Goal: Task Accomplishment & Management: Manage account settings

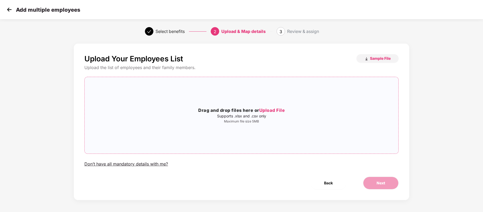
click at [276, 108] on span "Upload File" at bounding box center [272, 109] width 26 height 5
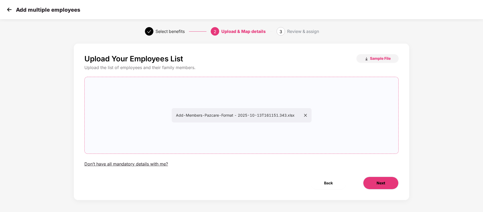
click at [378, 179] on button "Next" at bounding box center [381, 182] width 36 height 13
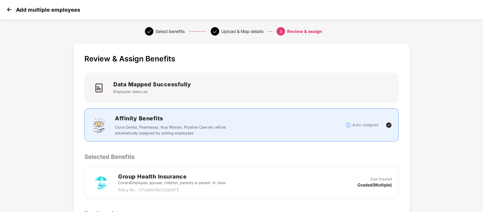
scroll to position [84, 0]
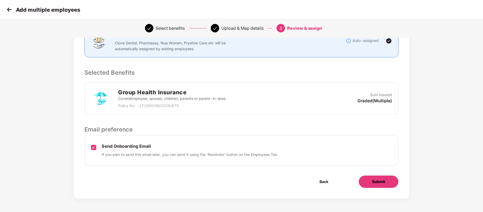
click at [372, 180] on span "Submit" at bounding box center [378, 182] width 13 height 6
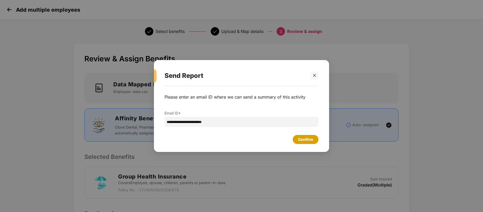
click at [310, 142] on div "Confirm" at bounding box center [305, 139] width 15 height 6
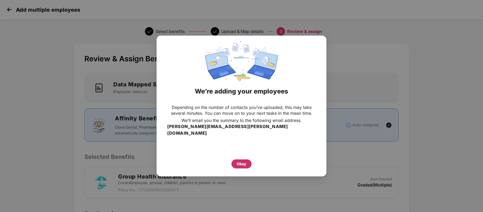
click at [245, 161] on div "Okay" at bounding box center [242, 164] width 10 height 6
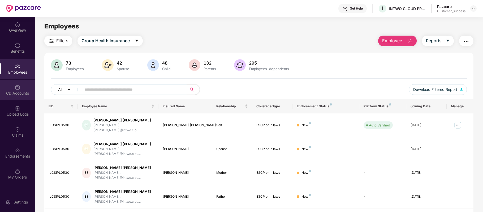
click at [19, 89] on img at bounding box center [17, 87] width 5 height 5
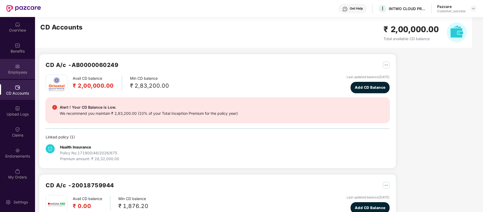
click at [16, 67] on img at bounding box center [17, 66] width 5 height 5
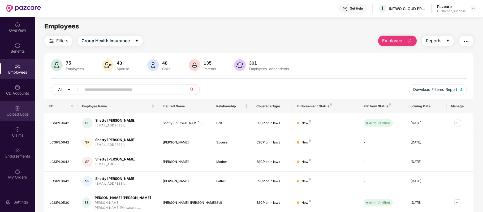
click at [18, 111] on div "Upload Logs" at bounding box center [17, 113] width 35 height 5
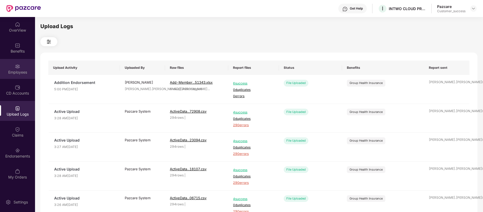
click at [18, 69] on div "Employees" at bounding box center [17, 71] width 35 height 5
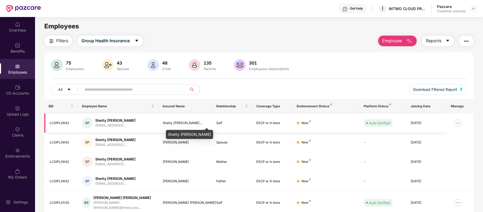
click at [170, 122] on div "Shetty [PERSON_NAME]..." at bounding box center [185, 122] width 45 height 5
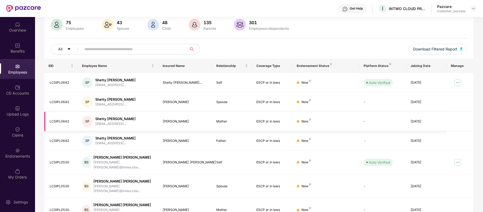
scroll to position [41, 0]
click at [111, 48] on input "text" at bounding box center [131, 49] width 95 height 8
paste input "*********"
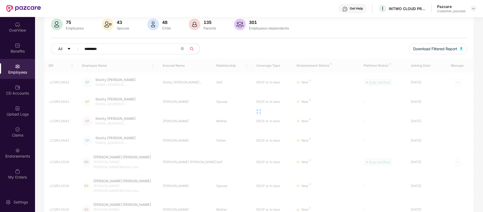
scroll to position [17, 0]
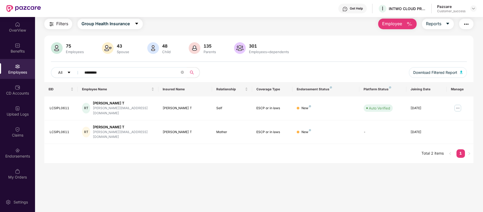
drag, startPoint x: 111, startPoint y: 72, endPoint x: 33, endPoint y: 65, distance: 78.1
click at [33, 65] on div "OverView Benefits Employees CD Accounts Upload Logs Claims Endorsements My Orde…" at bounding box center [241, 114] width 483 height 195
paste input "**********"
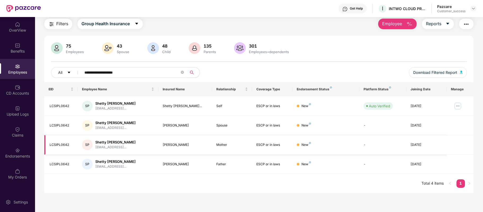
type input "**********"
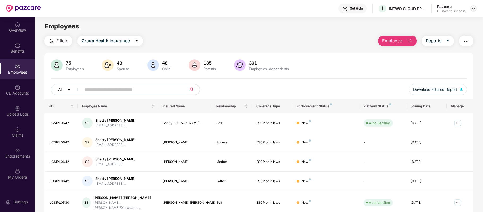
click at [472, 8] on img at bounding box center [473, 8] width 4 height 4
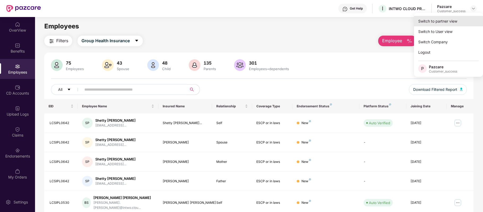
click at [446, 20] on div "Switch to partner view" at bounding box center [448, 21] width 69 height 10
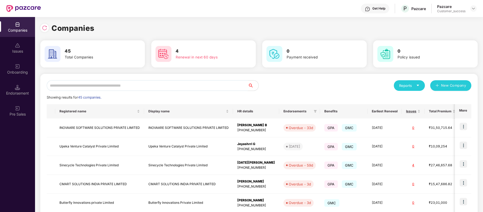
click at [212, 86] on input "text" at bounding box center [147, 85] width 201 height 11
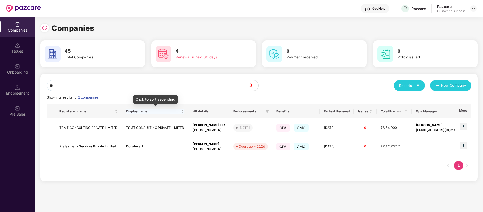
type input "*"
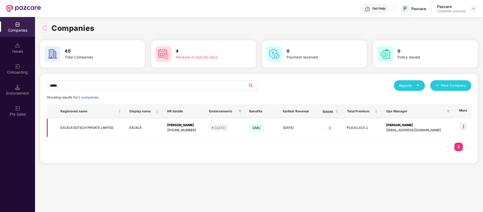
type input "*****"
click at [463, 127] on img at bounding box center [462, 126] width 7 height 7
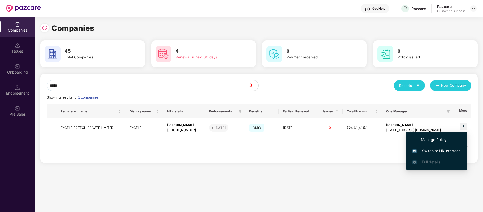
click at [445, 151] on span "Switch to HR interface" at bounding box center [436, 151] width 48 height 6
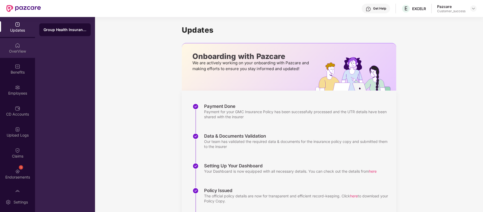
click at [18, 47] on img at bounding box center [17, 45] width 5 height 5
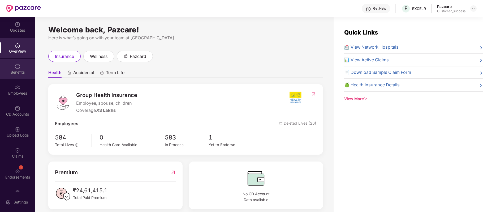
click at [26, 64] on div "Benefits" at bounding box center [17, 69] width 35 height 20
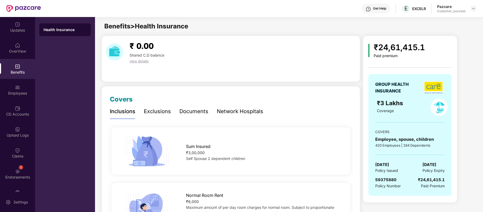
click at [383, 179] on span "59375880" at bounding box center [385, 179] width 21 height 5
copy span "59375880"
click at [17, 88] on img at bounding box center [17, 87] width 5 height 5
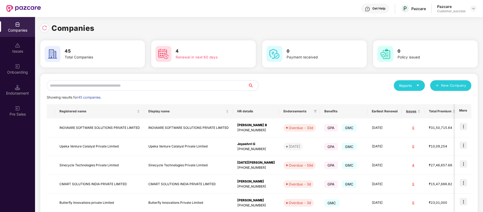
click at [83, 87] on input "text" at bounding box center [147, 85] width 201 height 11
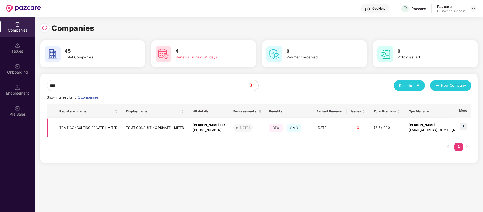
type input "****"
click at [464, 128] on img at bounding box center [462, 126] width 7 height 7
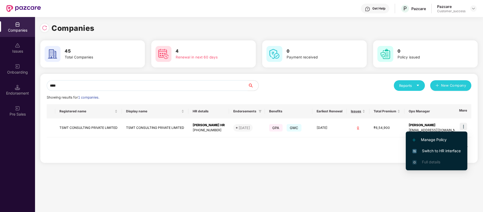
click at [430, 150] on span "Switch to HR interface" at bounding box center [436, 151] width 48 height 6
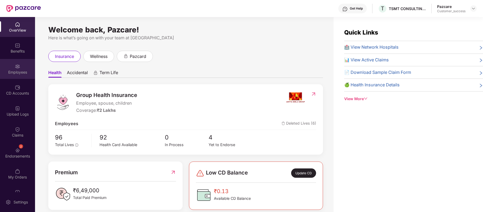
click at [20, 66] on div "Employees" at bounding box center [17, 69] width 35 height 20
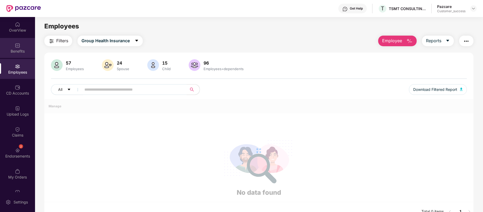
click at [19, 51] on div "Benefits" at bounding box center [17, 51] width 35 height 5
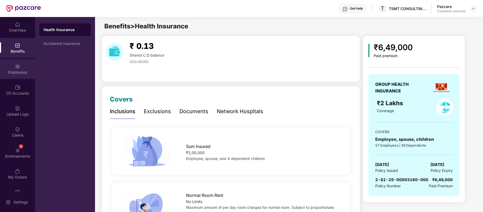
click at [11, 69] on div "Employees" at bounding box center [17, 71] width 35 height 5
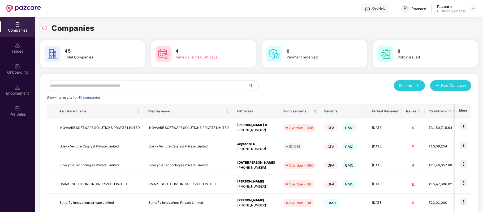
click at [145, 80] on input "text" at bounding box center [147, 85] width 201 height 11
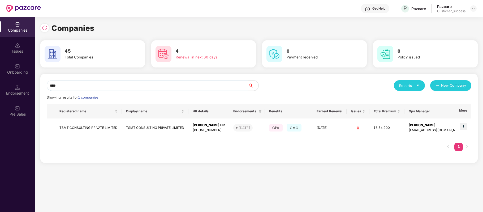
click at [124, 85] on input "****" at bounding box center [147, 85] width 201 height 11
type input "*"
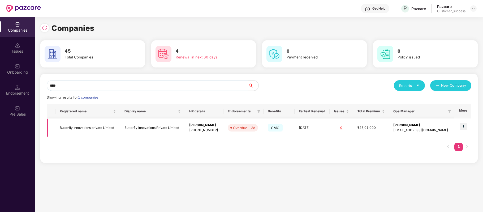
type input "****"
click at [100, 125] on td "Butterfly Innovations private Limited" at bounding box center [87, 127] width 65 height 19
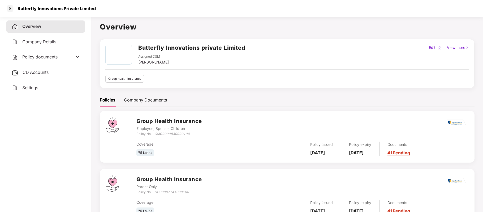
click at [47, 56] on span "Policy documents" at bounding box center [39, 56] width 35 height 5
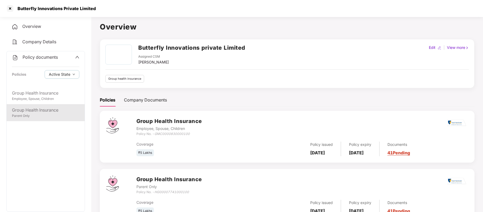
click at [44, 110] on div "Group Health Insurance" at bounding box center [45, 110] width 67 height 7
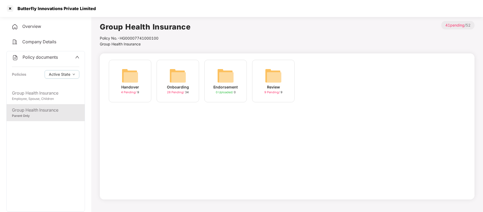
click at [179, 92] on span "28 Pending /" at bounding box center [176, 92] width 18 height 4
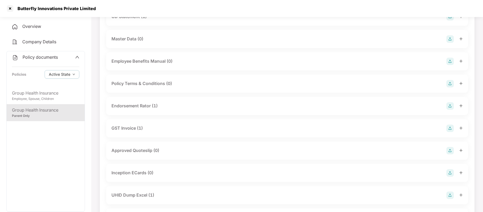
scroll to position [97, 0]
click at [151, 105] on div "Endorsement Rator (1)" at bounding box center [134, 105] width 46 height 7
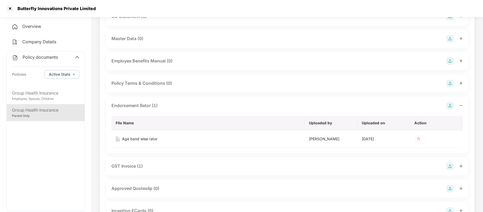
click at [140, 165] on div "GST Invoice (1)" at bounding box center [126, 166] width 31 height 7
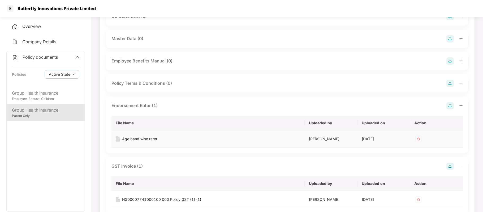
click at [154, 138] on div "Age band wise rator" at bounding box center [139, 139] width 35 height 6
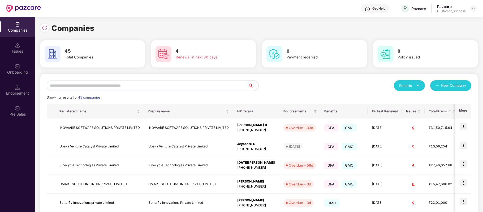
click at [109, 85] on input "text" at bounding box center [147, 85] width 201 height 11
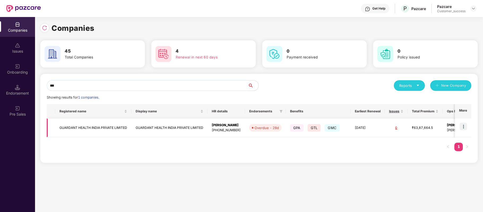
type input "***"
click at [95, 130] on td "GUARDANT HEALTH INDIA PRIVATE LIMITED" at bounding box center [93, 127] width 76 height 19
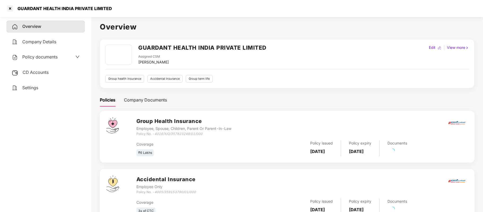
click at [47, 60] on div "Policy documents" at bounding box center [35, 57] width 46 height 7
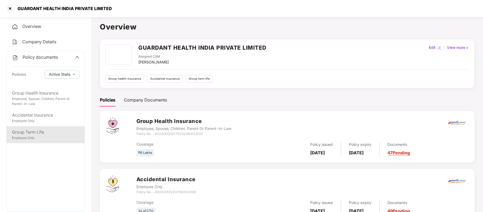
click at [36, 140] on div "Group Term Life Employee Only" at bounding box center [46, 134] width 78 height 17
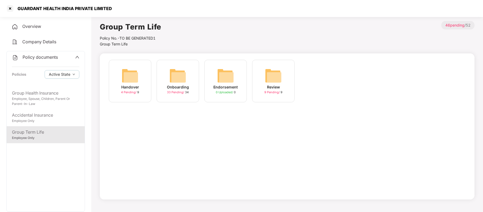
click at [177, 87] on div "Onboarding" at bounding box center [178, 87] width 22 height 6
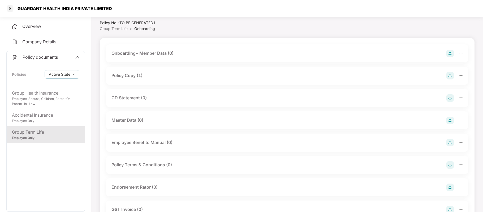
scroll to position [16, 0]
click at [194, 96] on div "CD Statement (0)" at bounding box center [286, 96] width 351 height 7
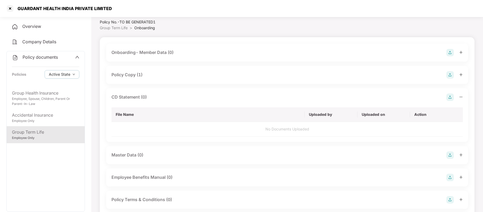
click at [449, 98] on img at bounding box center [449, 96] width 7 height 7
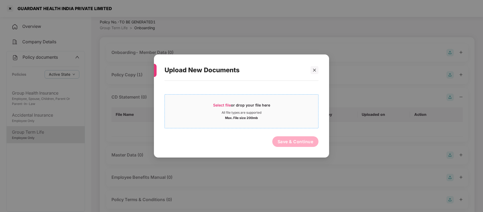
click at [224, 106] on span "Select file" at bounding box center [222, 105] width 18 height 5
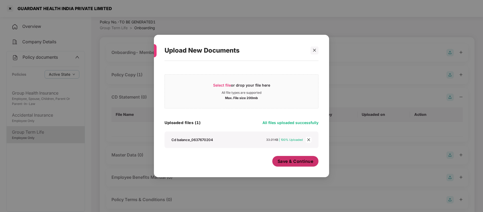
click at [289, 165] on button "Save & Continue" at bounding box center [295, 161] width 46 height 11
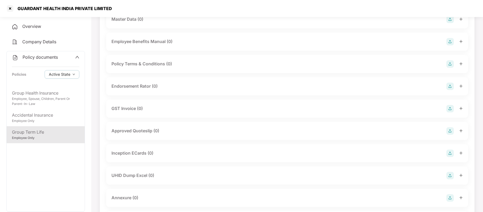
scroll to position [155, 0]
click at [448, 109] on img at bounding box center [449, 107] width 7 height 7
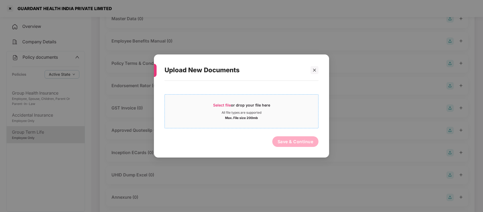
click at [218, 103] on span "Select file" at bounding box center [222, 105] width 18 height 5
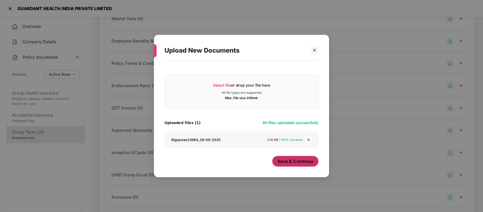
click at [297, 166] on button "Save & Continue" at bounding box center [295, 161] width 46 height 11
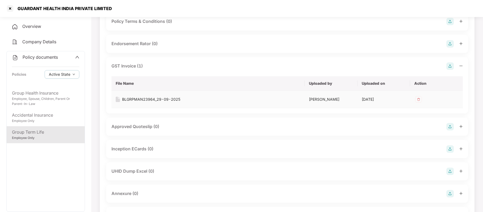
scroll to position [226, 0]
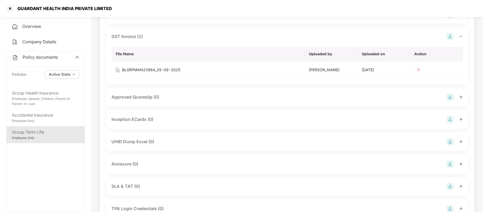
click at [450, 164] on img at bounding box center [449, 163] width 7 height 7
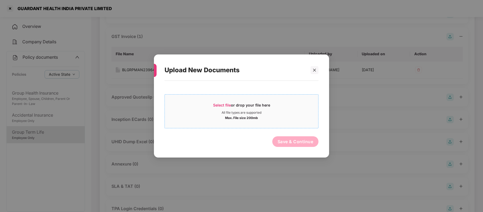
click at [228, 105] on span "Select file" at bounding box center [222, 105] width 18 height 5
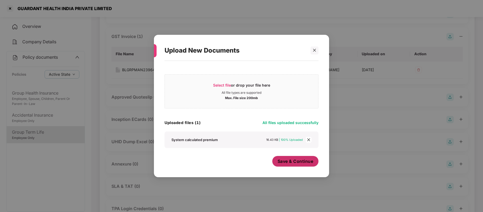
click at [289, 163] on span "Save & Continue" at bounding box center [295, 161] width 36 height 6
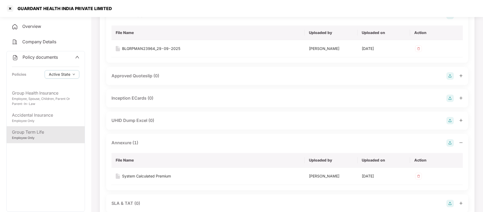
scroll to position [248, 0]
click at [12, 8] on div at bounding box center [10, 8] width 8 height 8
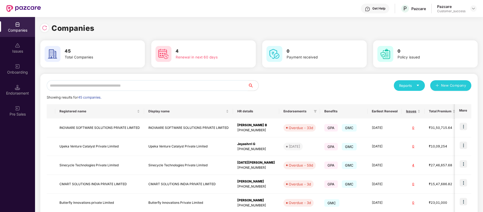
click at [149, 83] on input "text" at bounding box center [147, 85] width 201 height 11
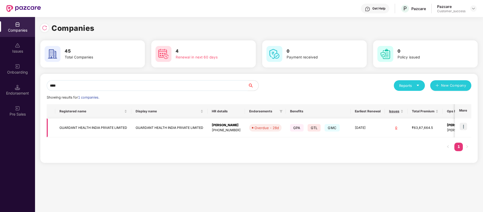
type input "****"
click at [464, 128] on img at bounding box center [462, 126] width 7 height 7
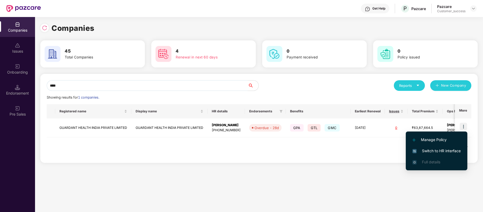
click at [447, 152] on span "Switch to HR interface" at bounding box center [436, 151] width 48 height 6
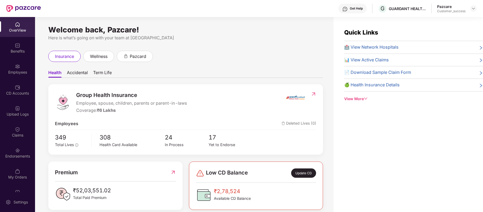
click at [20, 47] on div "Benefits" at bounding box center [17, 48] width 35 height 20
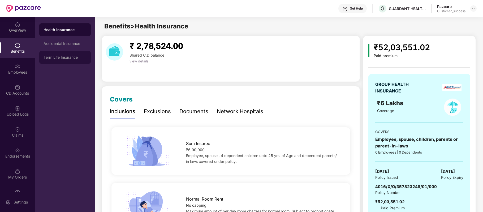
click at [53, 56] on div "Term Life Insurance" at bounding box center [64, 57] width 43 height 4
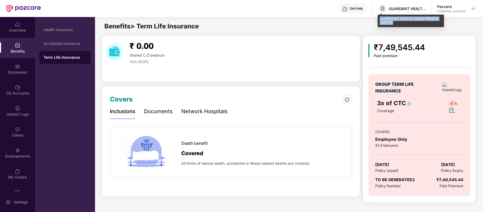
drag, startPoint x: 380, startPoint y: 18, endPoint x: 400, endPoint y: 22, distance: 20.5
click at [400, 22] on div "GUARDANT HEALTH INDIA PRIVATE LIMITED" at bounding box center [410, 21] width 66 height 12
copy div "GUARDANT HEALTH INDIA PRIVATE LIMITED"
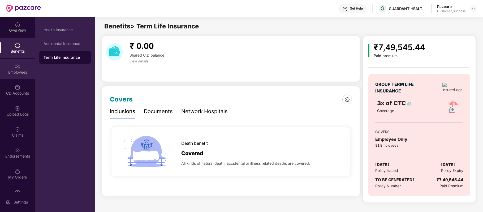
click at [19, 73] on div "Employees" at bounding box center [17, 71] width 35 height 5
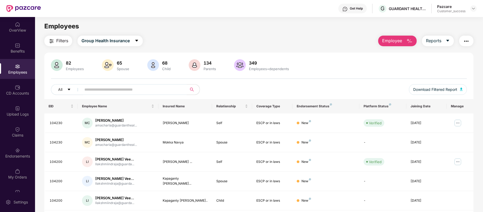
click at [115, 89] on input "text" at bounding box center [131, 89] width 95 height 8
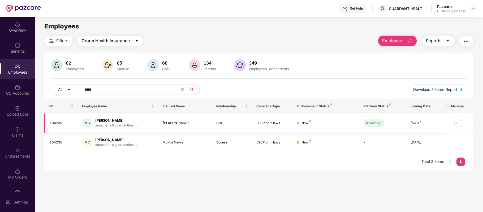
type input "*****"
click at [458, 124] on img at bounding box center [457, 123] width 8 height 8
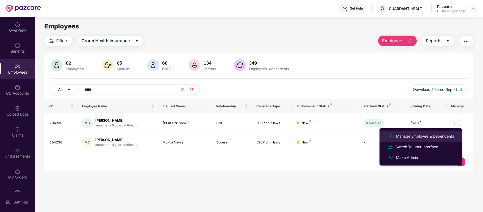
click at [417, 135] on div "Manage Employee & Dependents" at bounding box center [425, 136] width 60 height 6
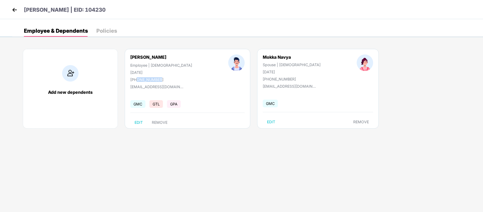
drag, startPoint x: 166, startPoint y: 81, endPoint x: 137, endPoint y: 80, distance: 29.2
click at [137, 80] on div "[PHONE_NUMBER]" at bounding box center [161, 79] width 62 height 5
copy div "9963770747"
